Goal: Register for event/course

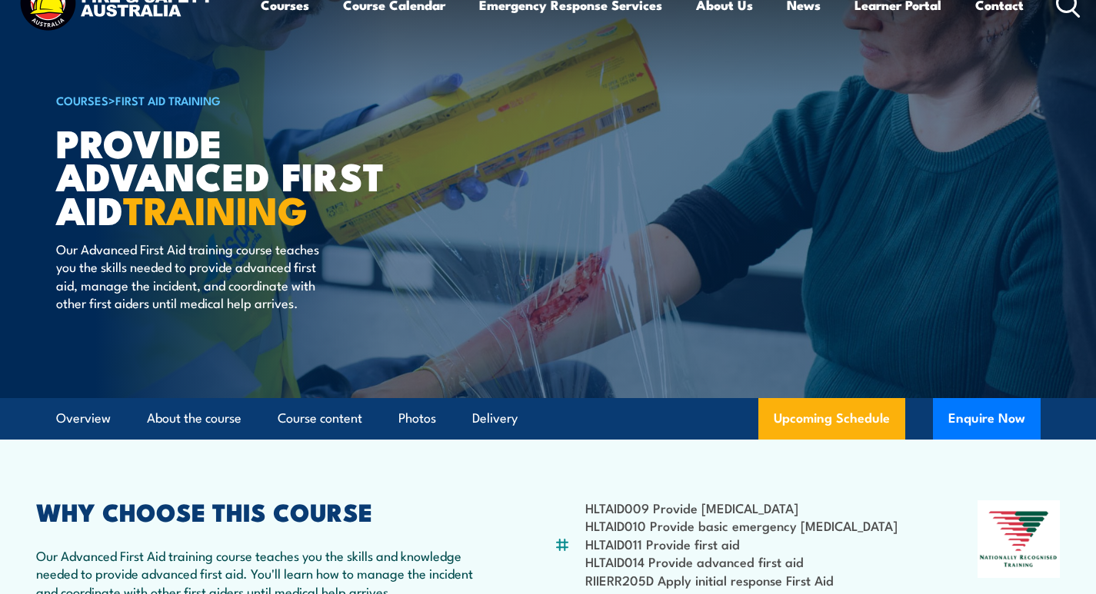
scroll to position [77, 0]
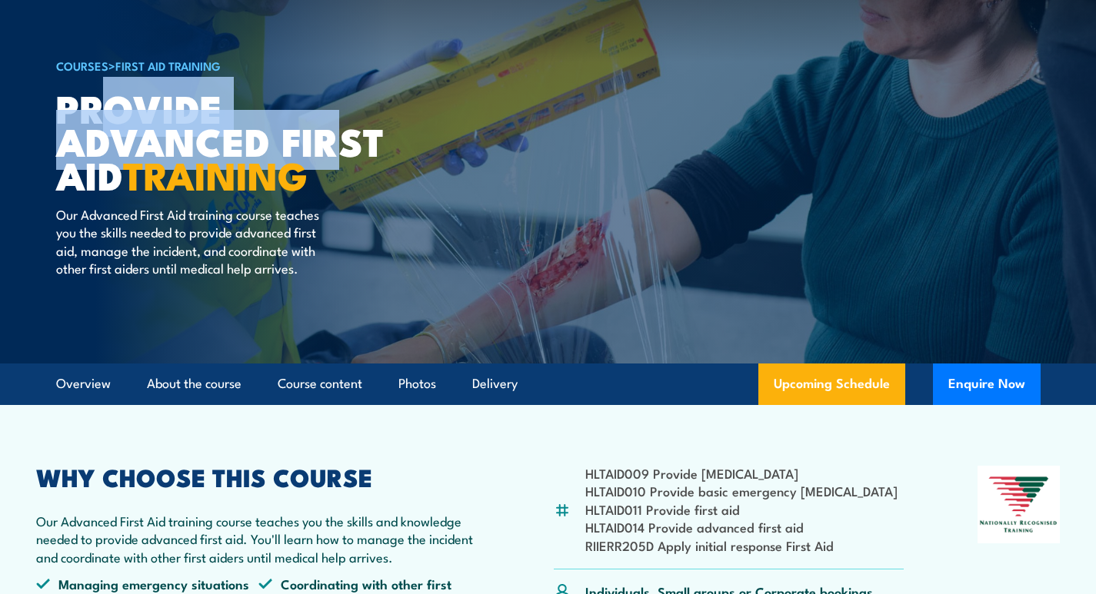
drag, startPoint x: 331, startPoint y: 168, endPoint x: 99, endPoint y: 114, distance: 237.8
click at [100, 114] on h1 "Provide Advanced First Aid TRAINING" at bounding box center [246, 141] width 380 height 100
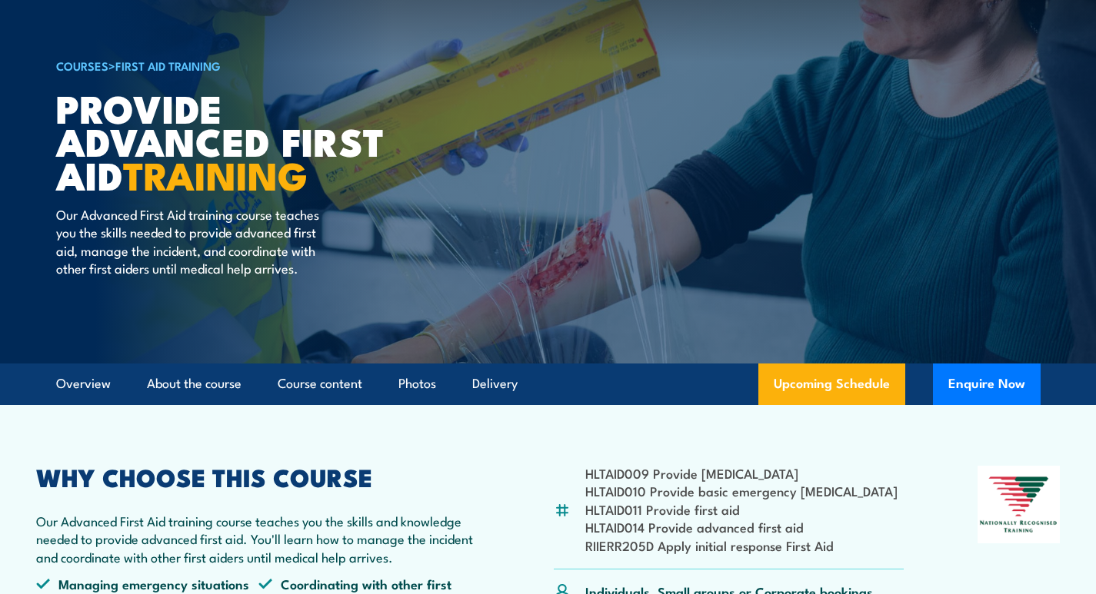
click at [61, 101] on h1 "Provide Advanced First Aid TRAINING" at bounding box center [246, 141] width 380 height 100
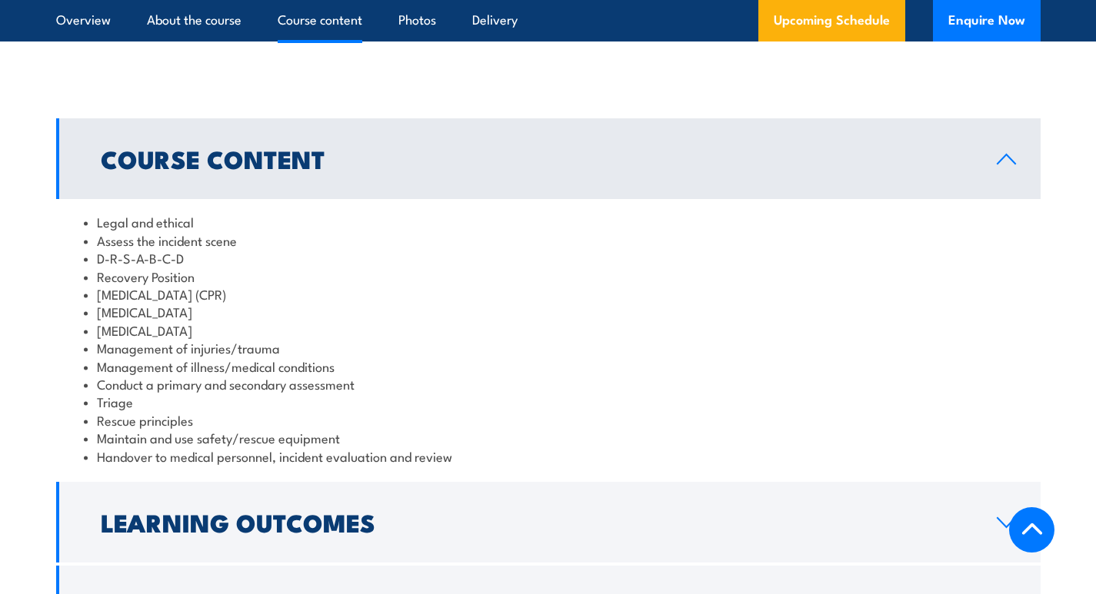
scroll to position [1230, 0]
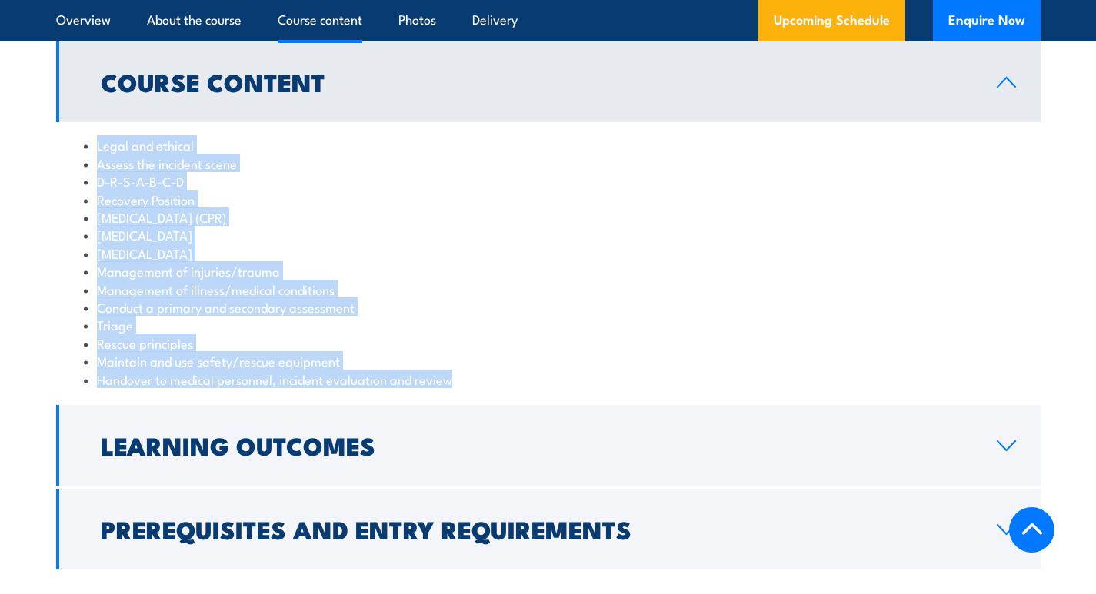
drag, startPoint x: 464, startPoint y: 357, endPoint x: 96, endPoint y: 129, distance: 432.6
click at [96, 136] on ul "Legal and ethical Assess the incident scene D-R-S-A-B-C-D Recovery Position [ME…" at bounding box center [548, 262] width 929 height 252
copy ul "Legal and ethical Assess the incident scene D-R-S-A-B-C-D Recovery Position [ME…"
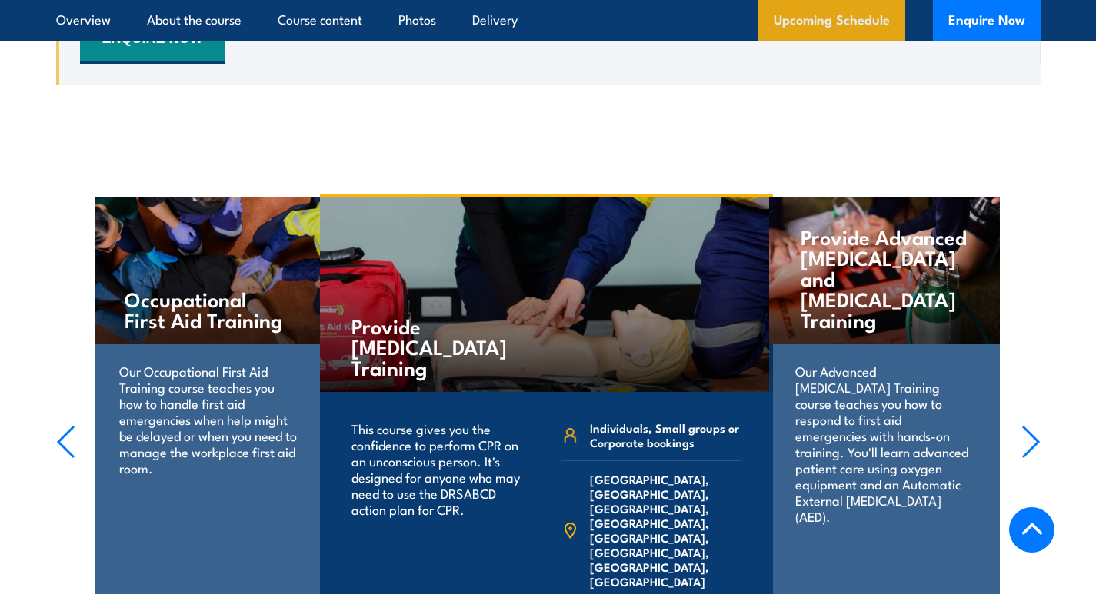
scroll to position [2595, 0]
